Goal: Browse casually

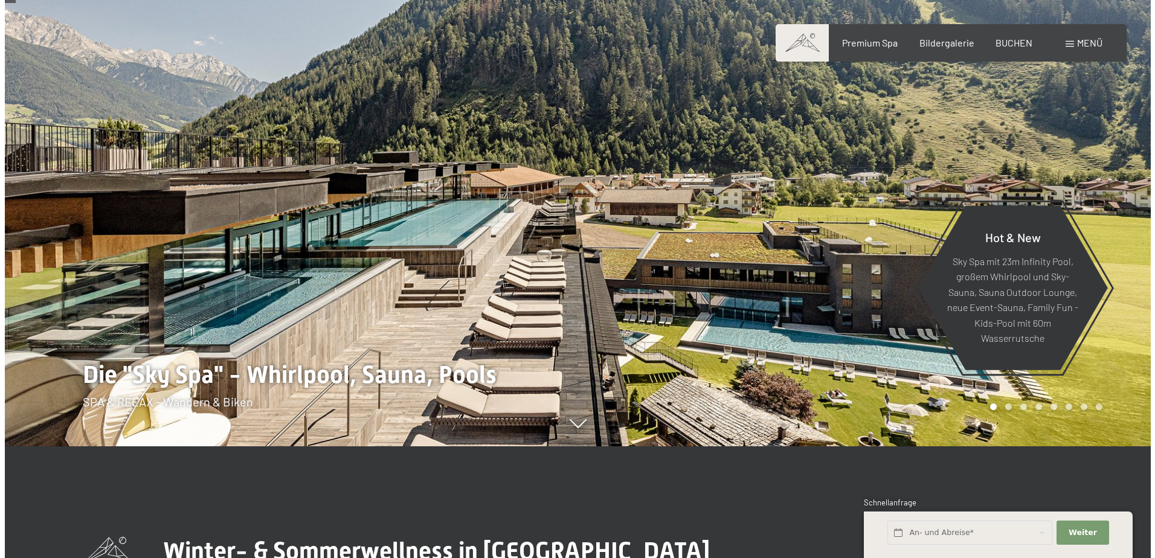
scroll to position [181, 0]
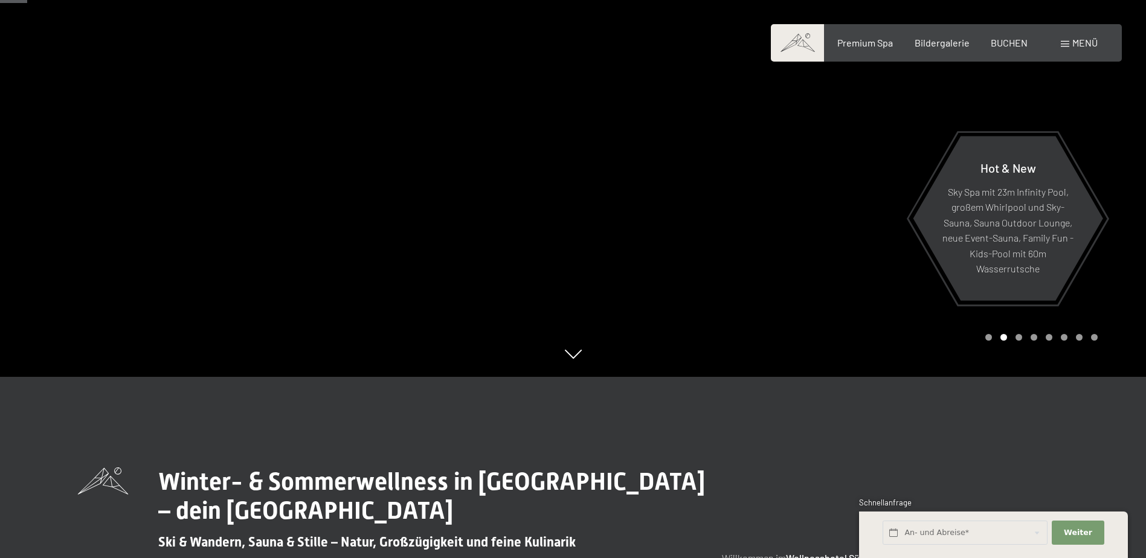
click at [1069, 43] on div "Menü" at bounding box center [1079, 42] width 37 height 13
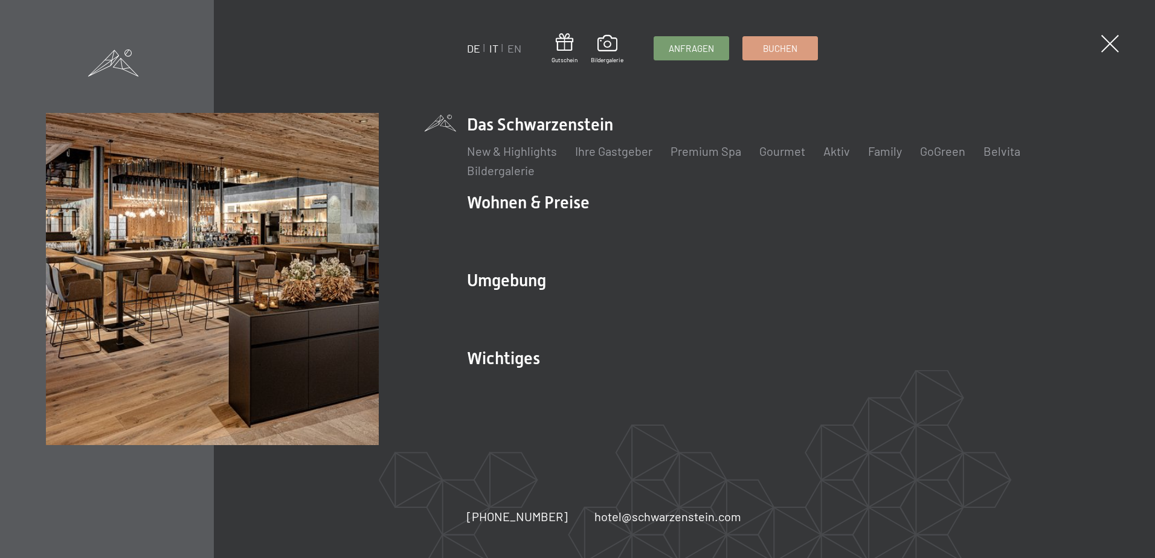
click at [491, 50] on link "IT" at bounding box center [493, 48] width 9 height 13
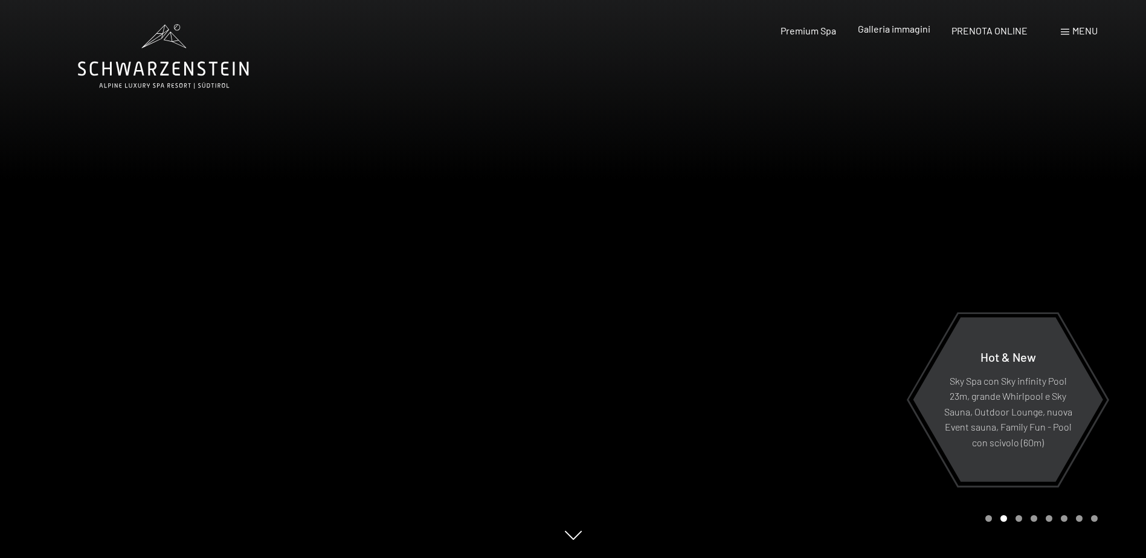
click at [914, 34] on span "Galleria immagini" at bounding box center [894, 28] width 72 height 11
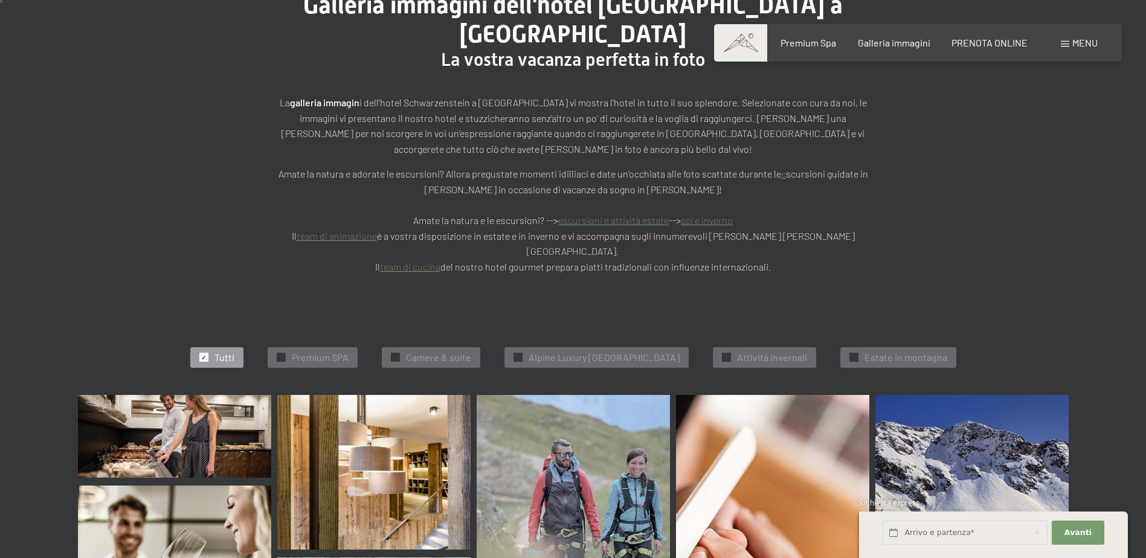
scroll to position [302, 0]
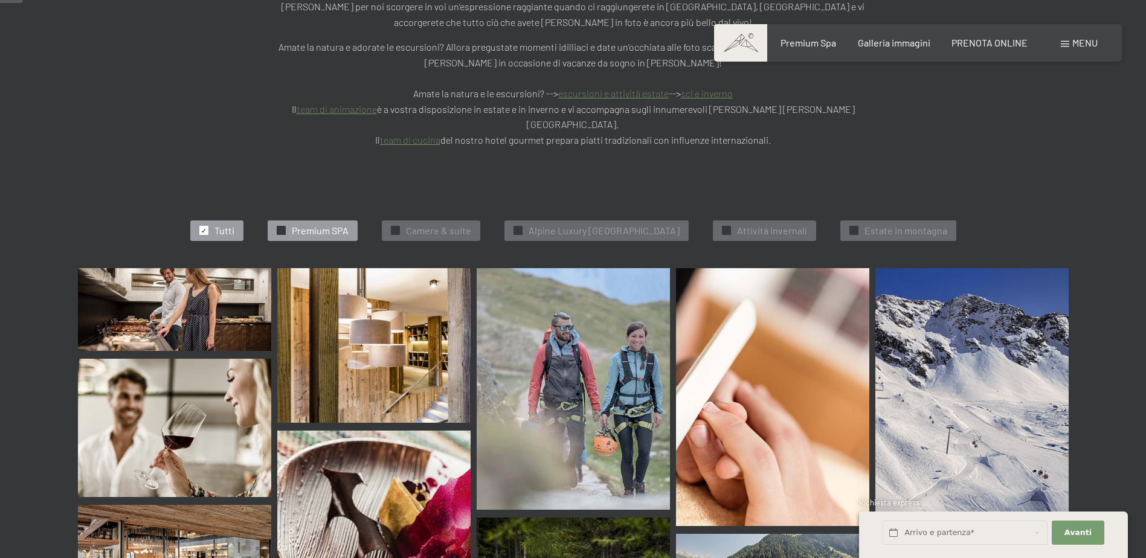
click at [292, 224] on span "Premium SPA" at bounding box center [320, 230] width 57 height 13
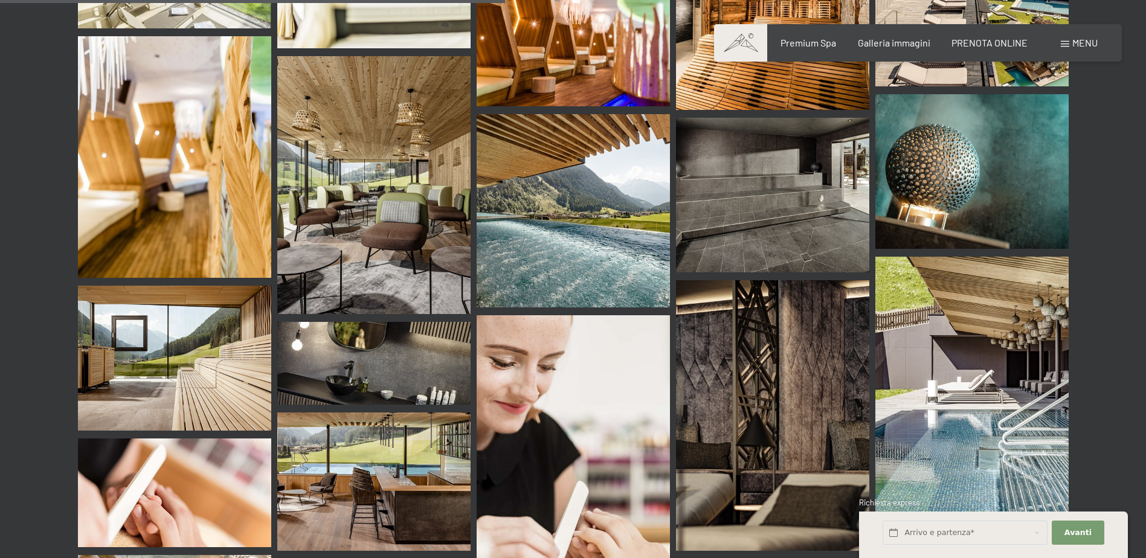
scroll to position [1091, 0]
click at [576, 175] on img at bounding box center [573, 211] width 193 height 193
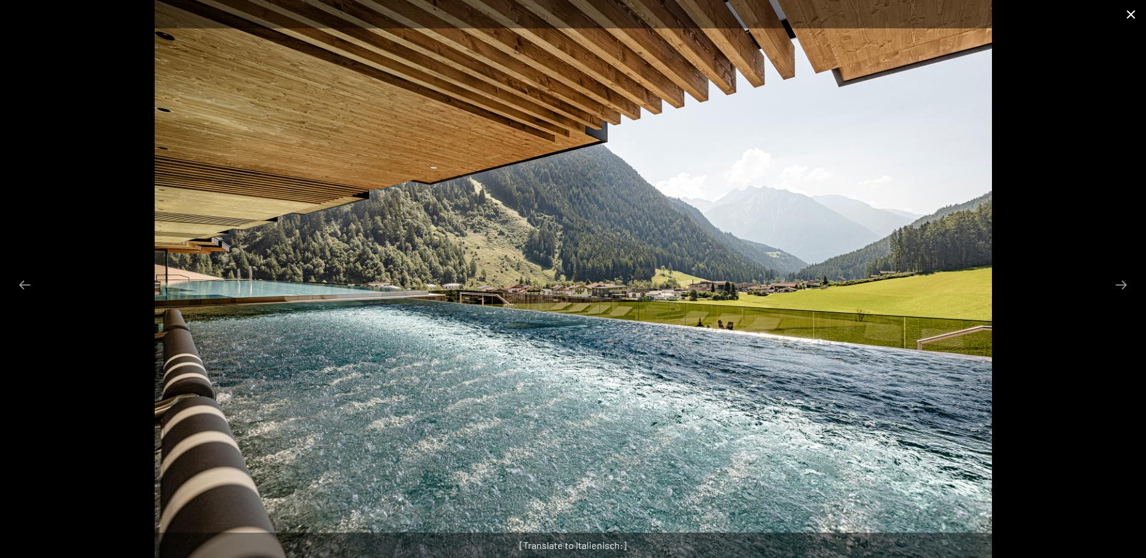
click at [1137, 10] on button "Close gallery" at bounding box center [1131, 14] width 30 height 28
